Goal: Transaction & Acquisition: Book appointment/travel/reservation

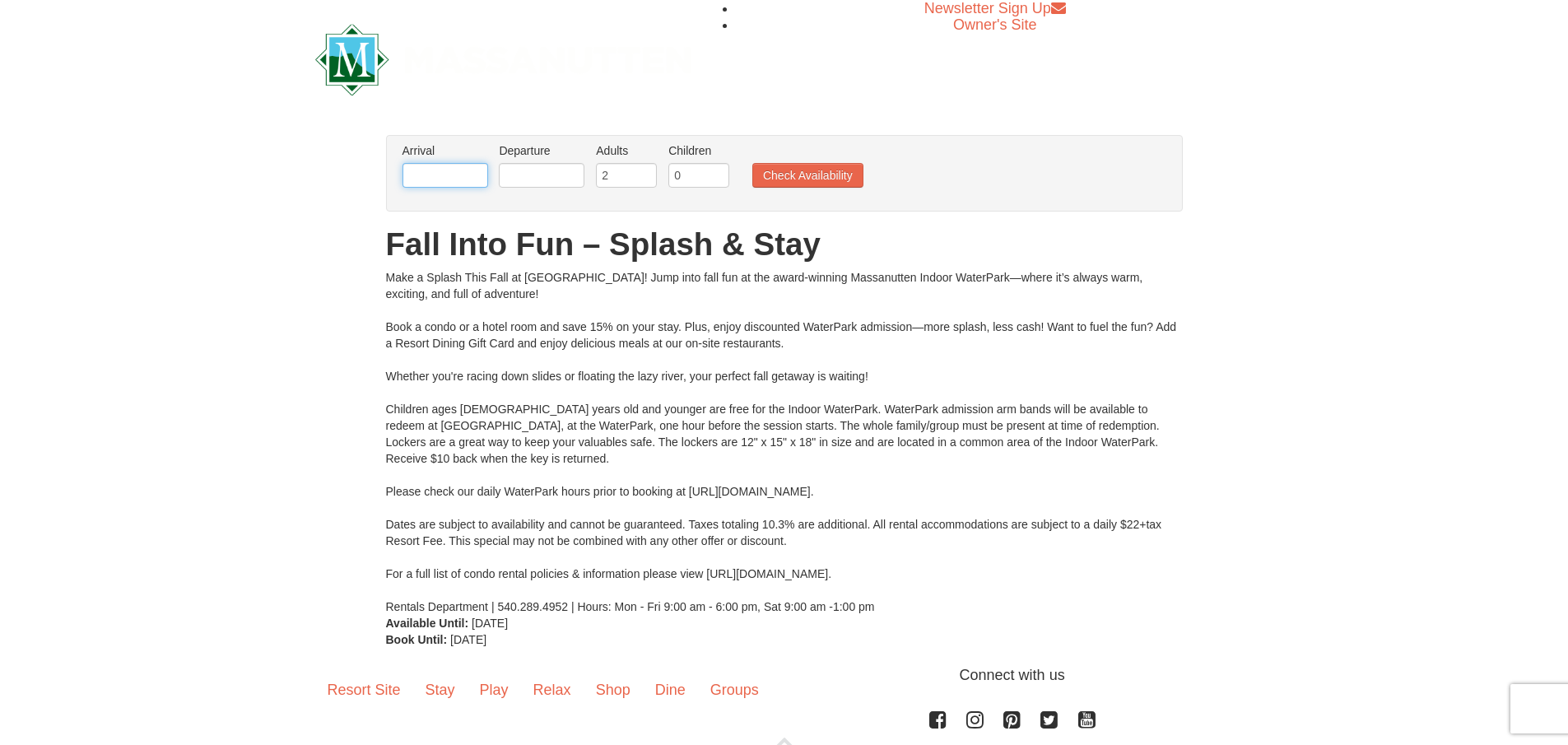
click at [439, 188] on input "text" at bounding box center [445, 174] width 86 height 24
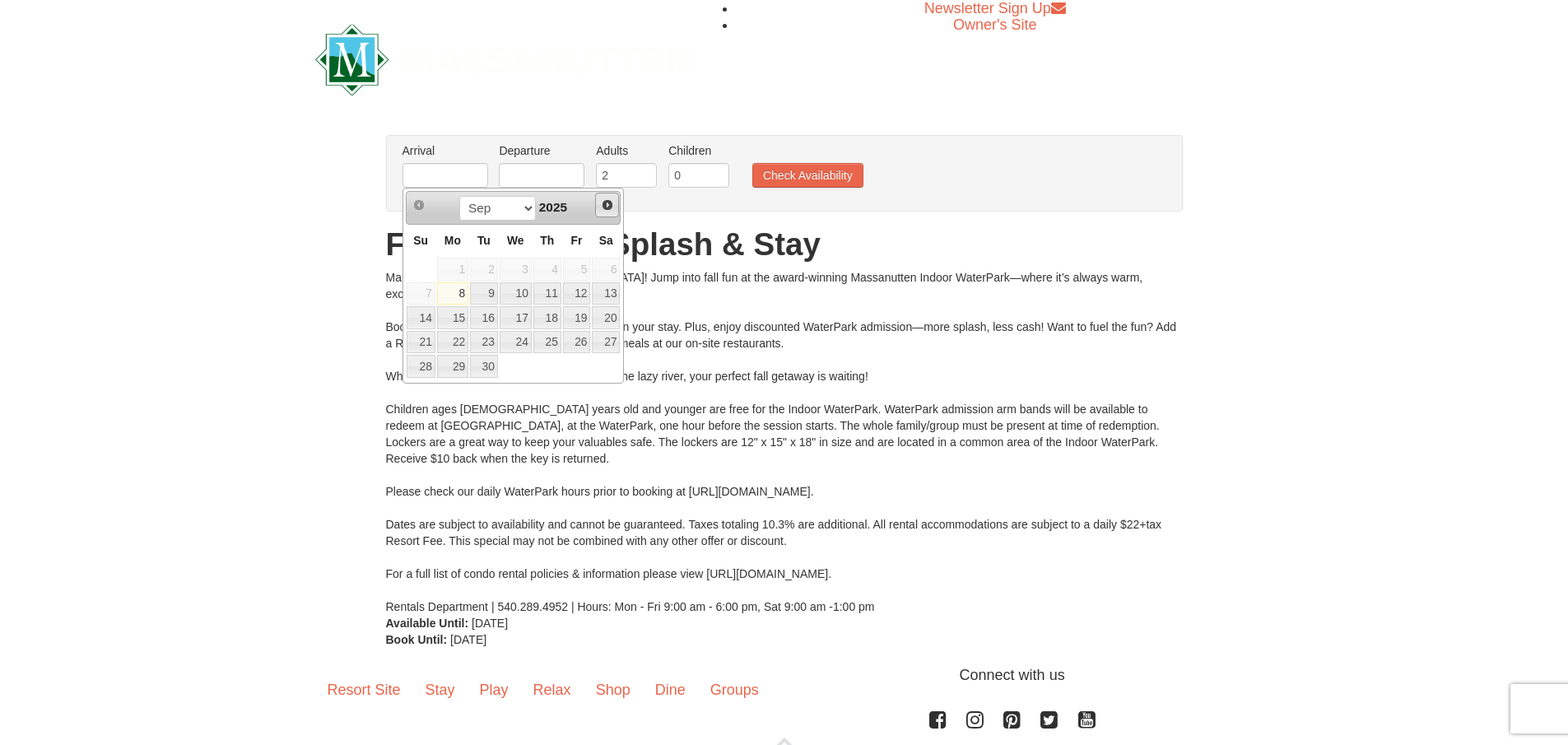
click at [606, 210] on span "Next" at bounding box center [607, 204] width 14 height 14
click at [602, 297] on link "13" at bounding box center [606, 294] width 28 height 24
type input "[DATE]"
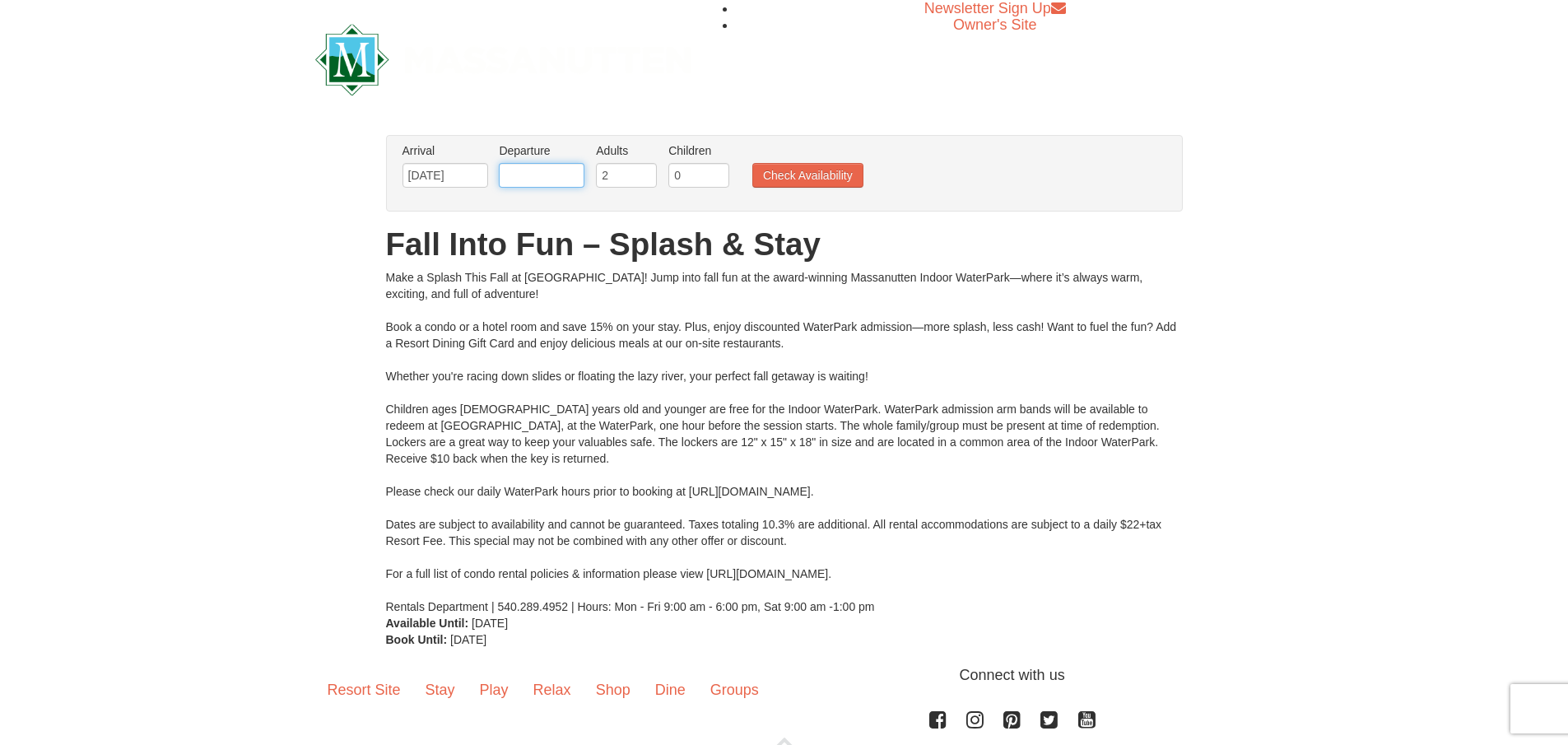
click at [542, 176] on input "text" at bounding box center [541, 174] width 86 height 24
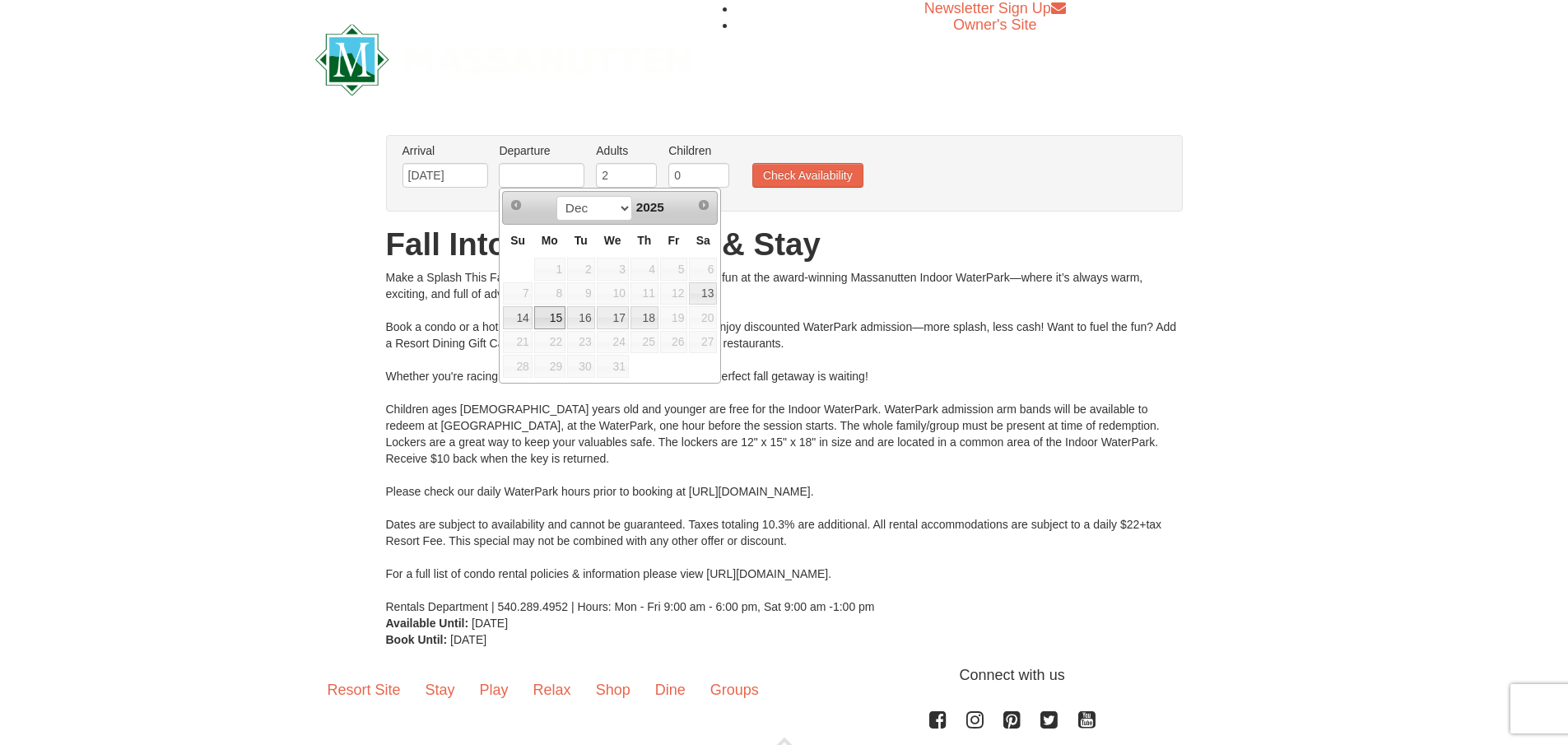
click at [561, 317] on link "15" at bounding box center [549, 318] width 32 height 24
type input "[DATE]"
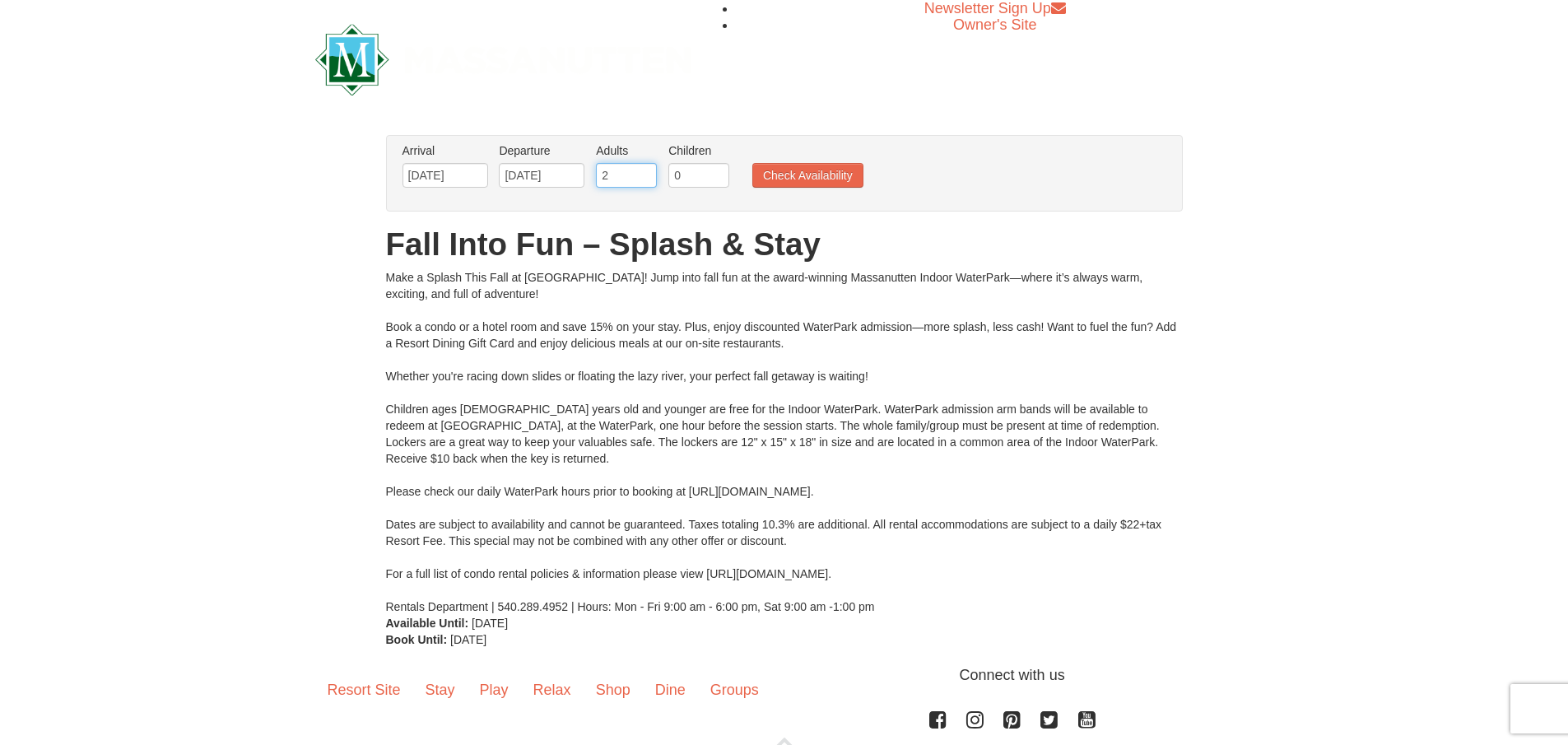
click at [638, 173] on input "2" at bounding box center [625, 174] width 61 height 24
drag, startPoint x: 696, startPoint y: 174, endPoint x: 661, endPoint y: 181, distance: 35.7
click at [661, 181] on ul "Arrival Please format dates MM/DD/YYYY Please format dates MM/DD/YYYY [DATE] De…" at bounding box center [775, 169] width 755 height 53
type input "2"
click at [824, 185] on button "Check Availability" at bounding box center [807, 174] width 111 height 24
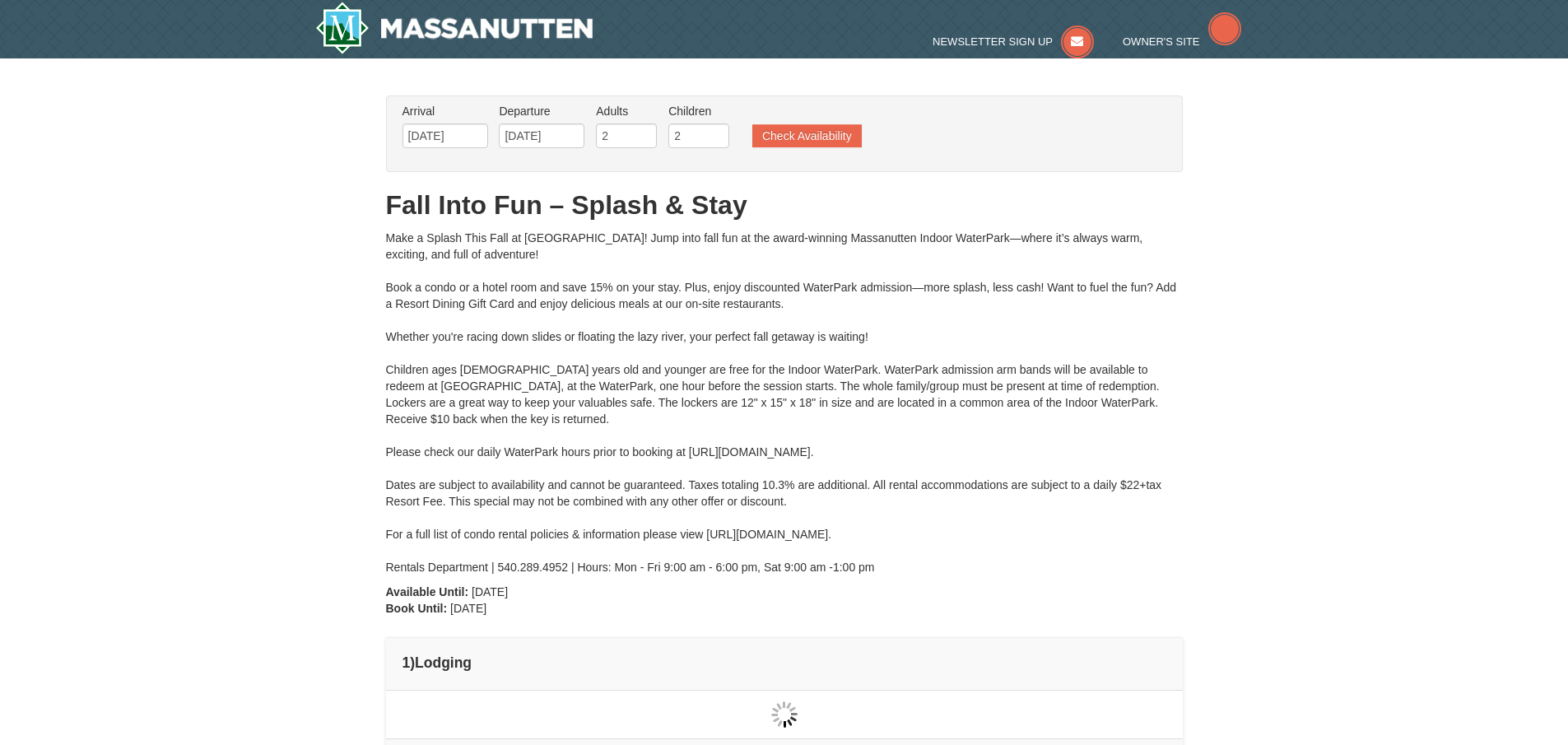
type input "[DATE]"
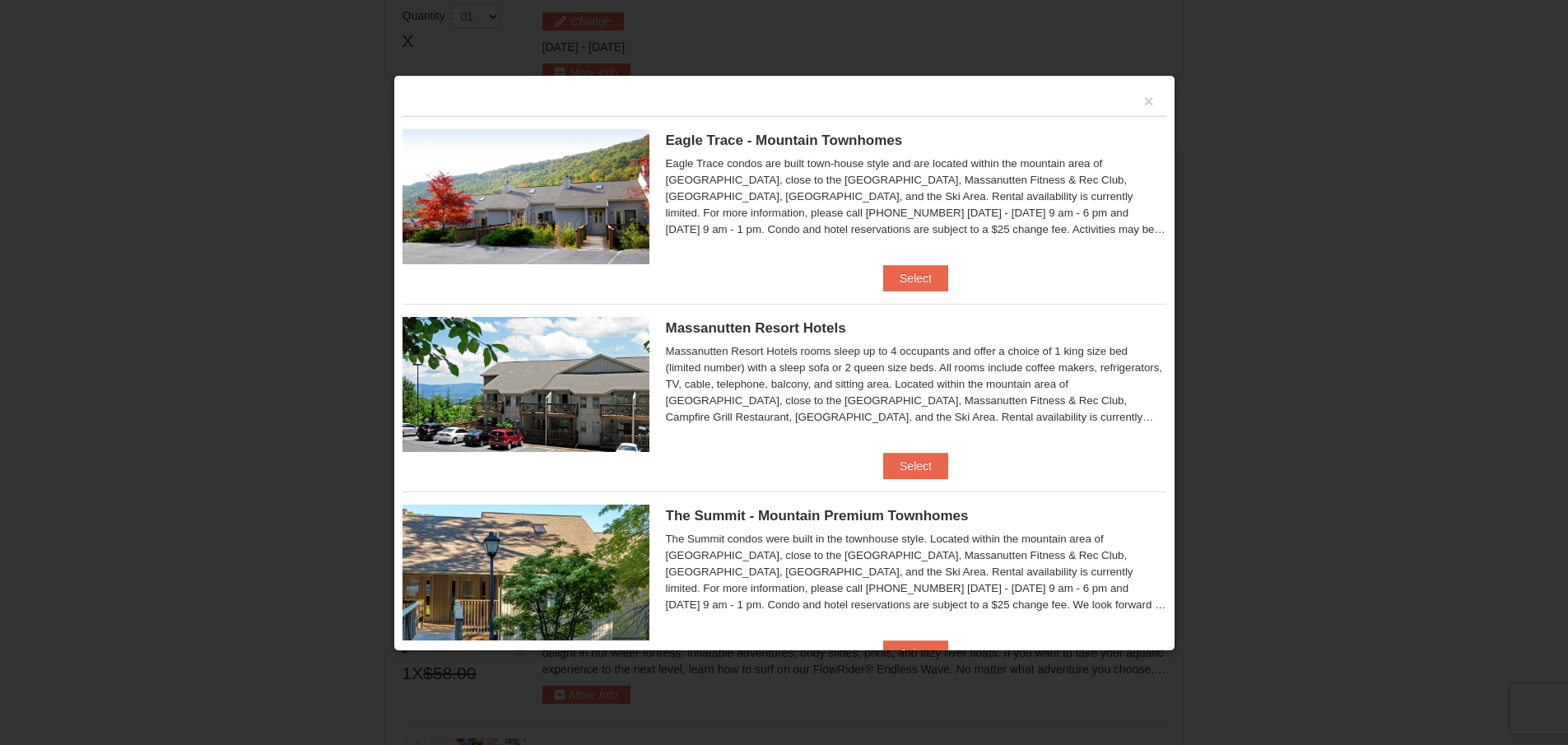
scroll to position [695, 0]
click at [1142, 99] on div "×" at bounding box center [784, 100] width 764 height 33
click at [1144, 98] on button "×" at bounding box center [1149, 101] width 10 height 16
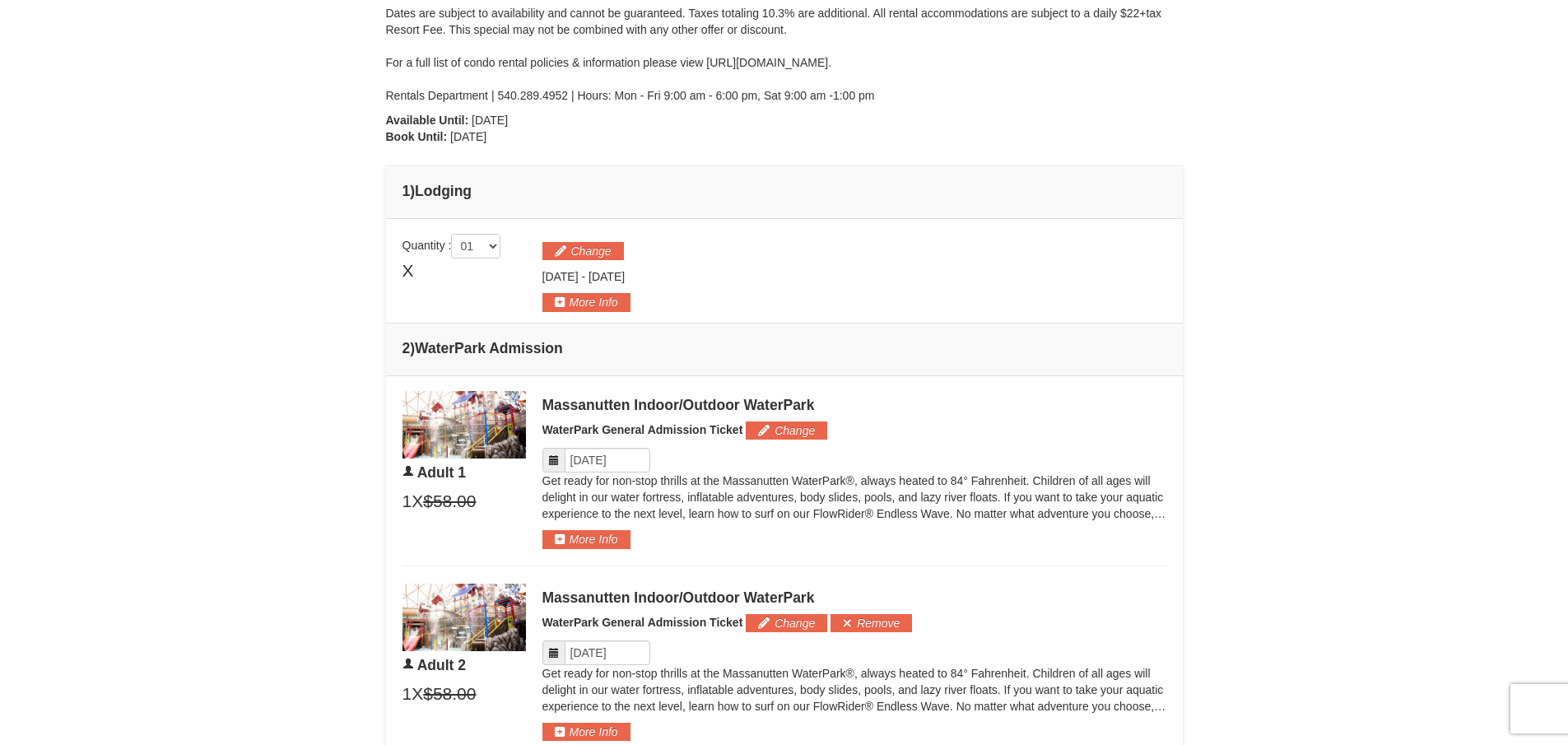
scroll to position [454, 0]
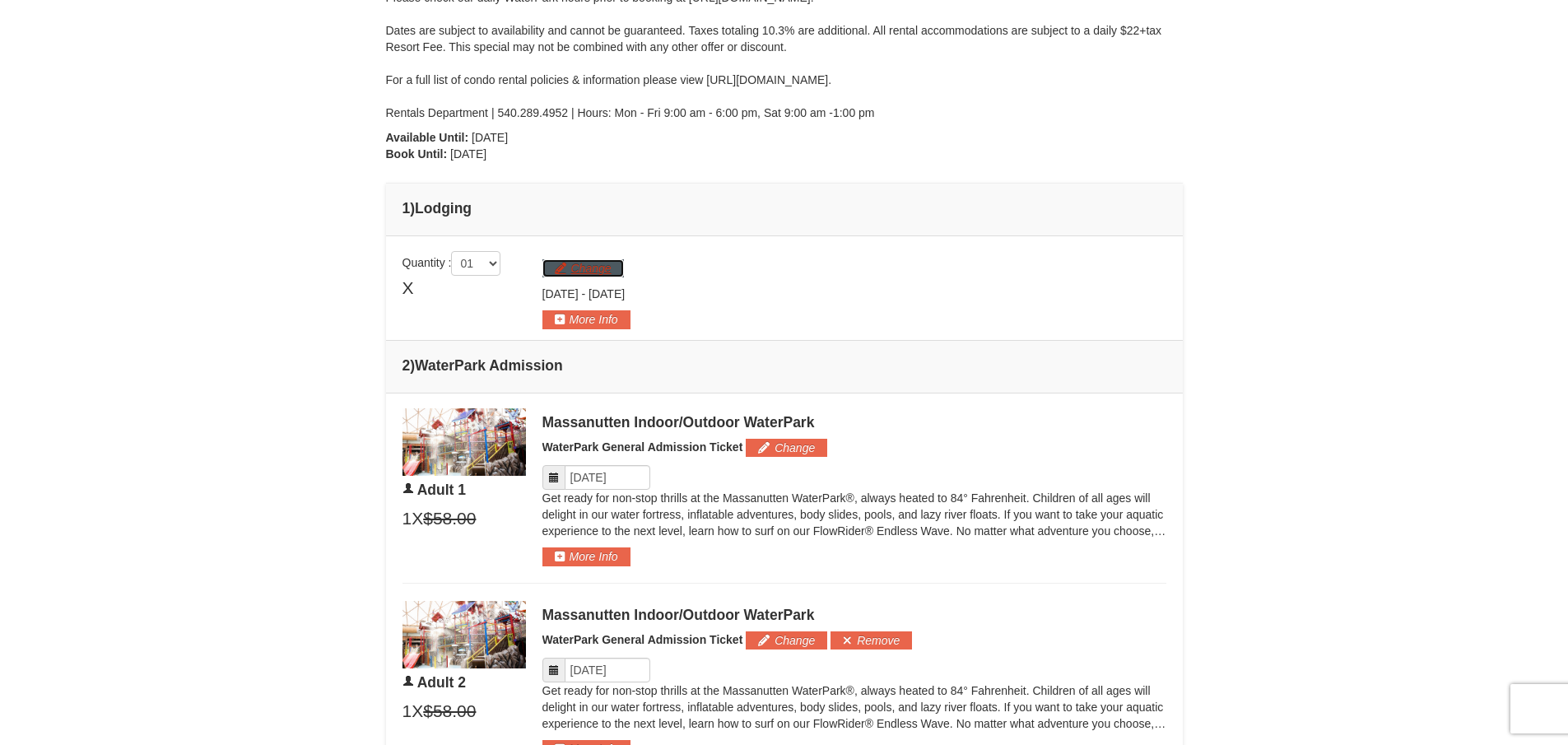
click at [557, 267] on button "Change" at bounding box center [583, 269] width 81 height 18
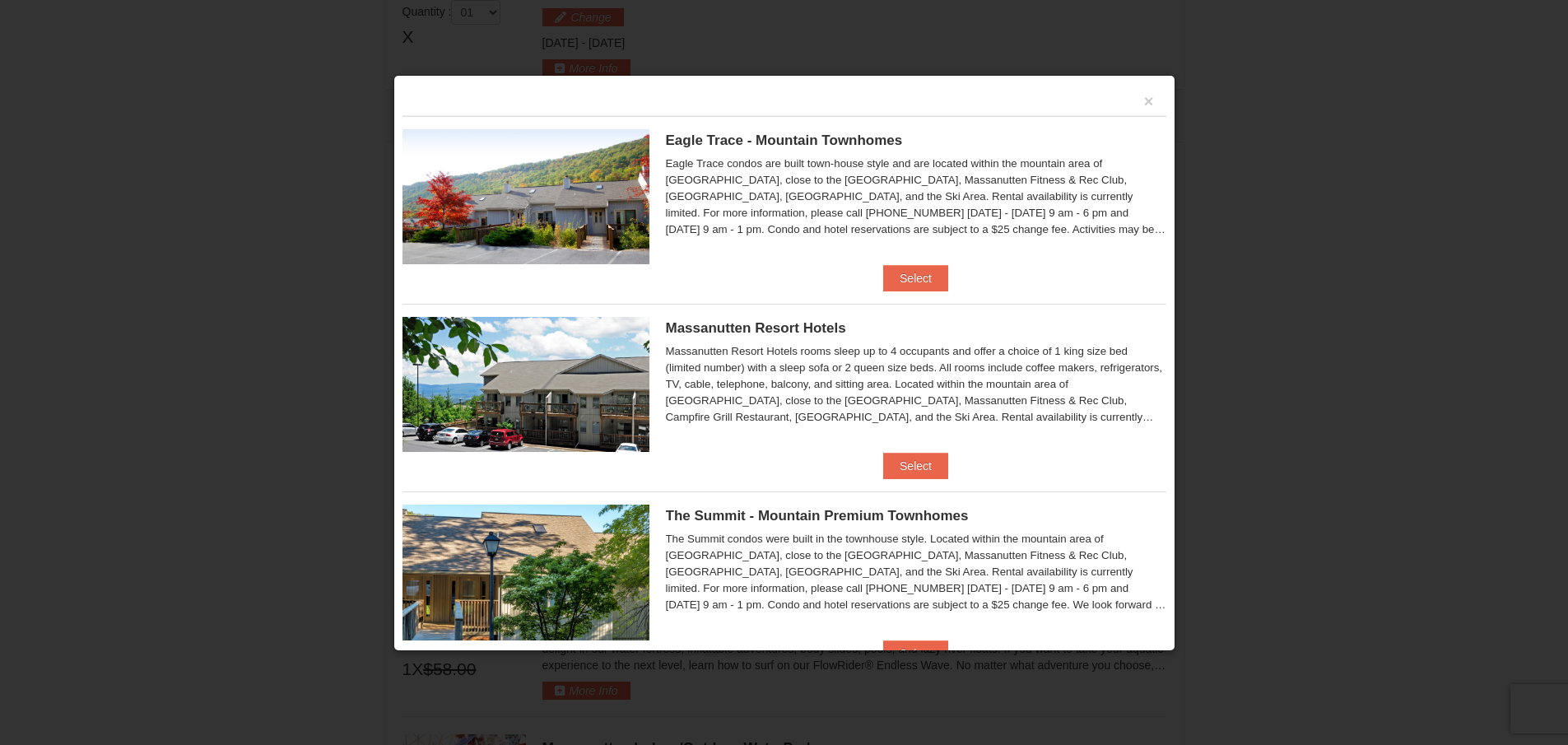
scroll to position [293, 0]
click at [890, 269] on button "Select" at bounding box center [915, 278] width 65 height 26
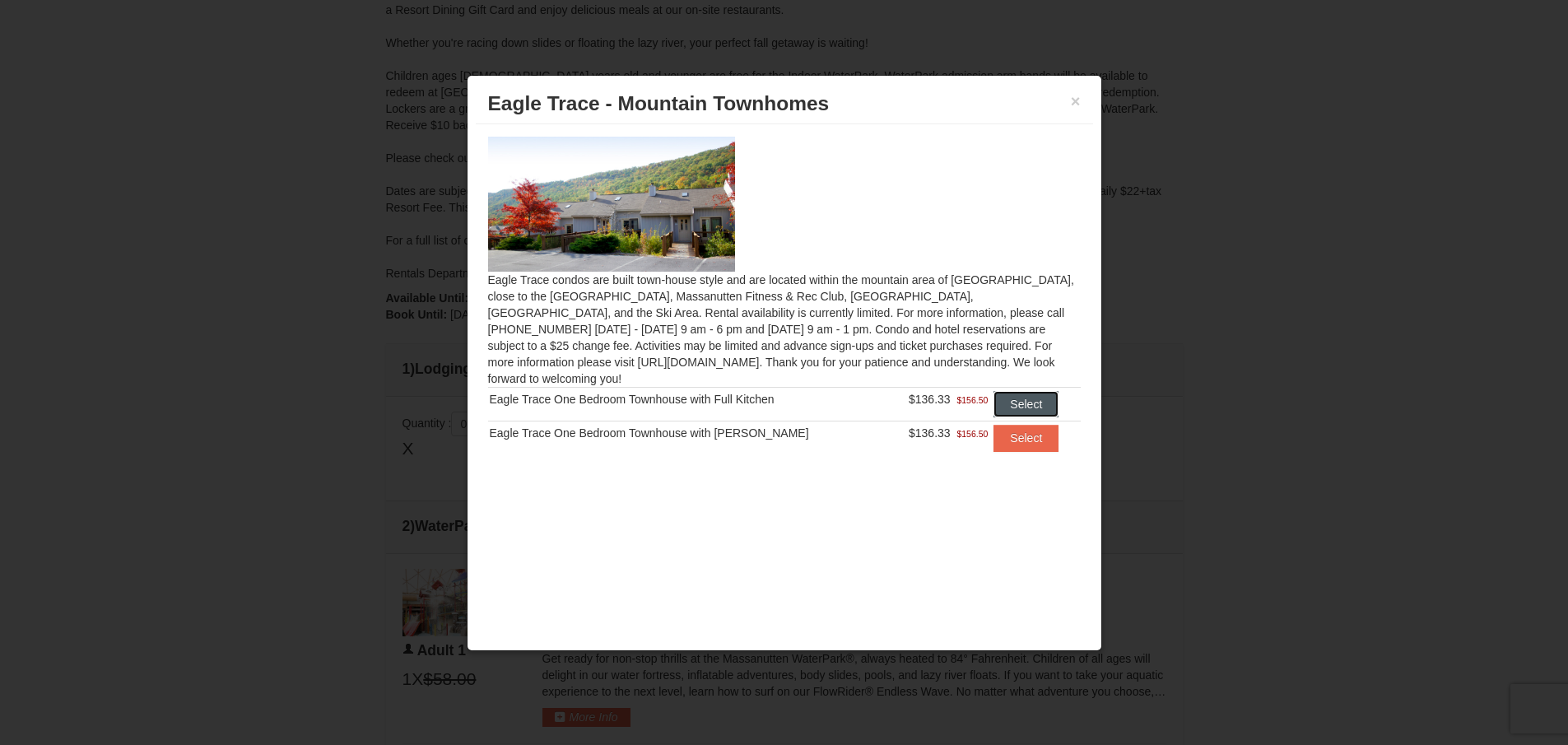
click at [1047, 391] on button "Select" at bounding box center [1026, 404] width 65 height 26
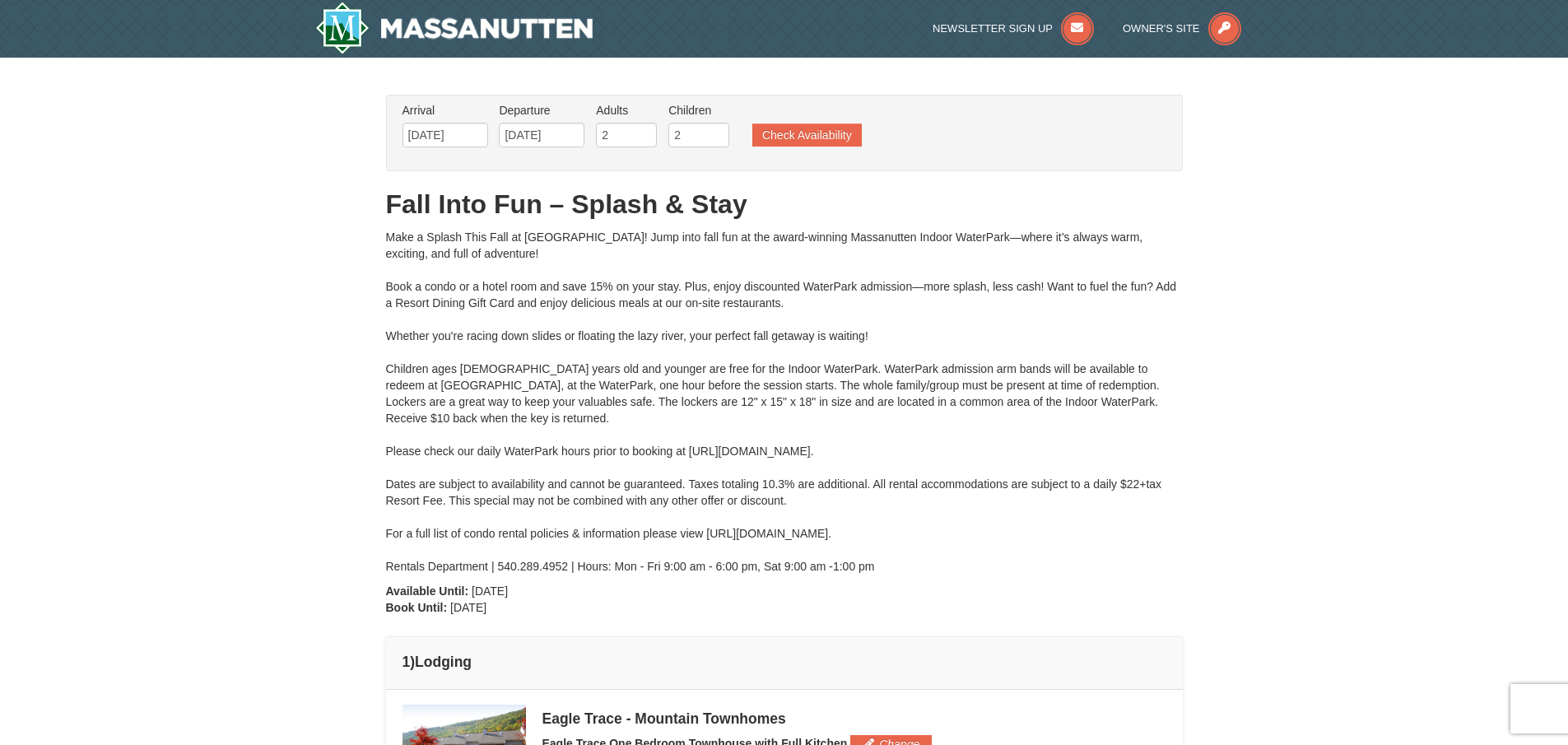
scroll to position [247, 0]
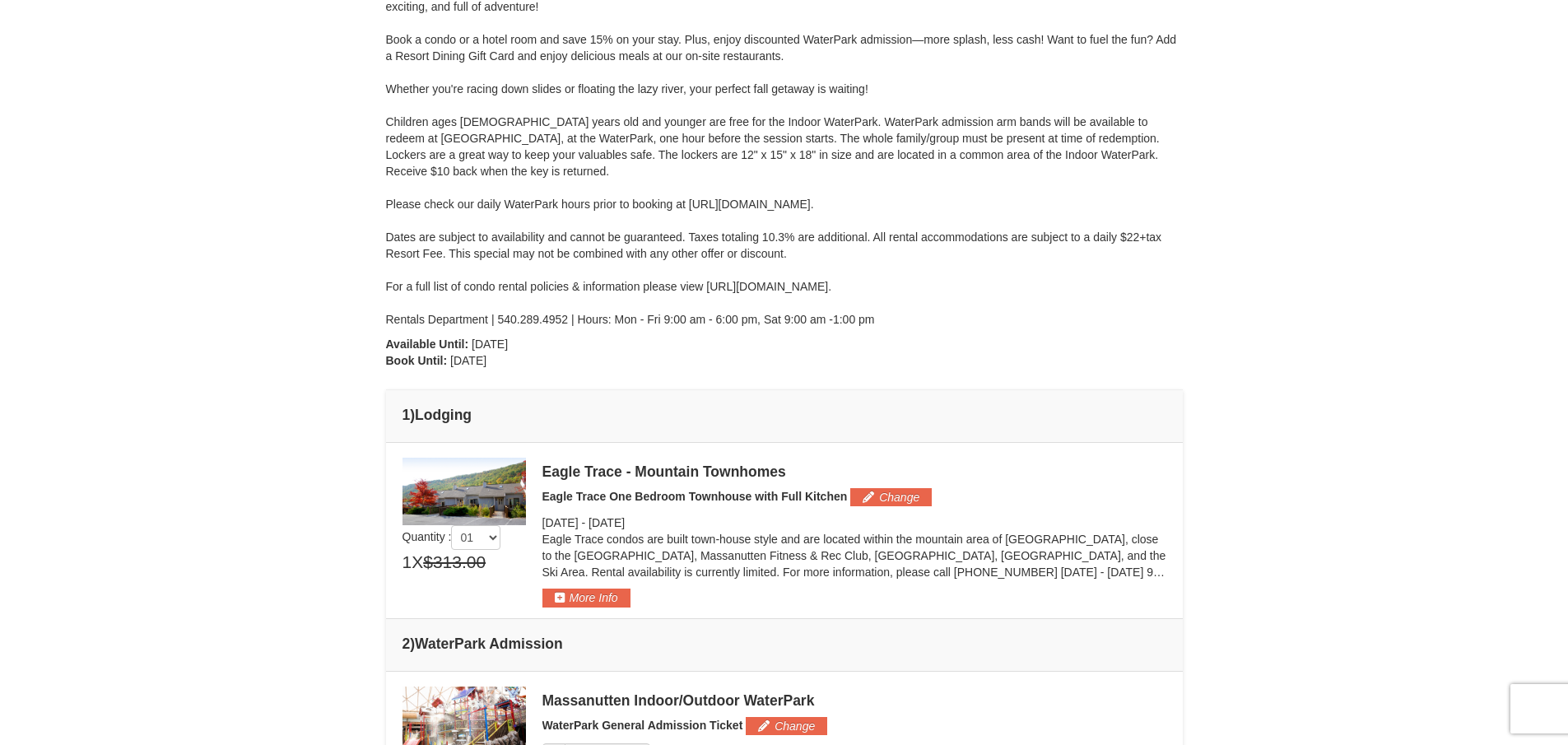
drag, startPoint x: 947, startPoint y: 281, endPoint x: 706, endPoint y: 288, distance: 241.1
click at [706, 288] on div "Make a Splash This Fall at Massanutten! Jump into fall fun at the award-winning…" at bounding box center [784, 155] width 797 height 346
